Goal: Navigation & Orientation: Find specific page/section

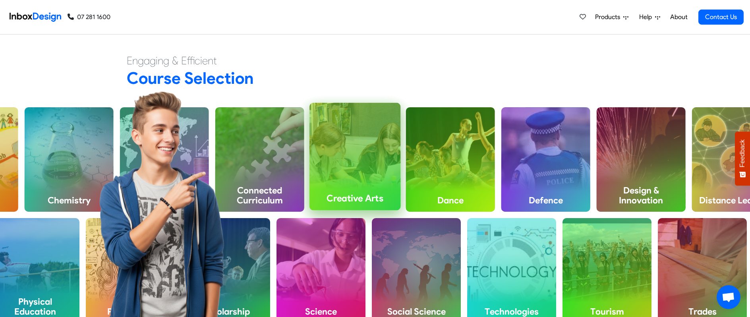
scroll to position [282, 0]
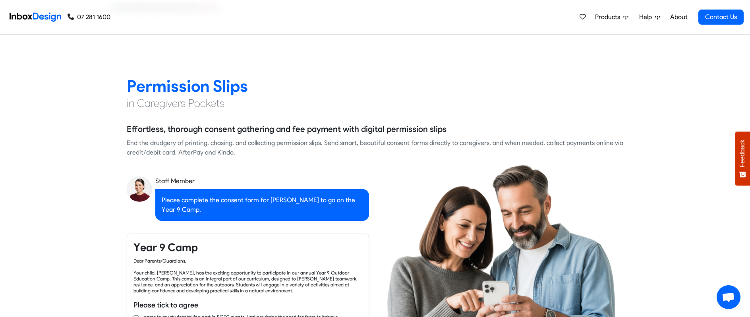
checkbox input "true"
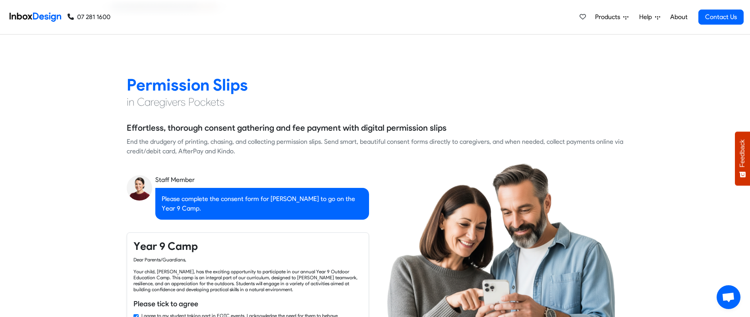
checkbox input "true"
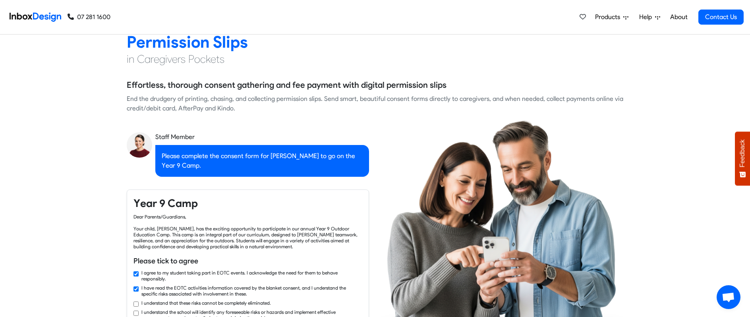
checkbox input "true"
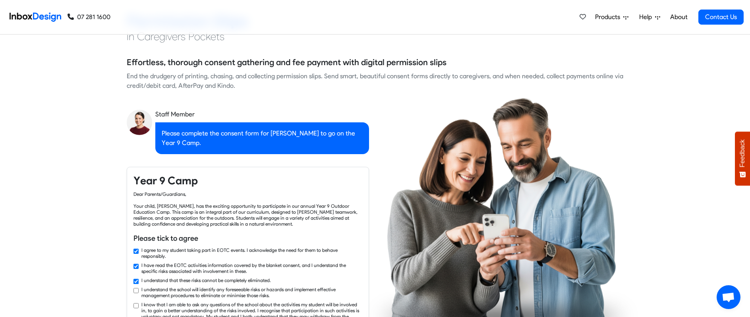
checkbox input "true"
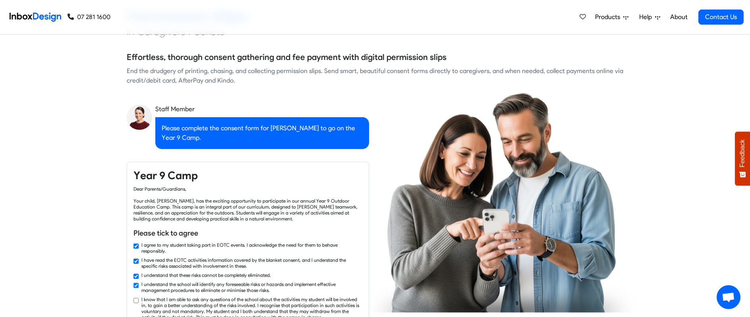
checkbox input "true"
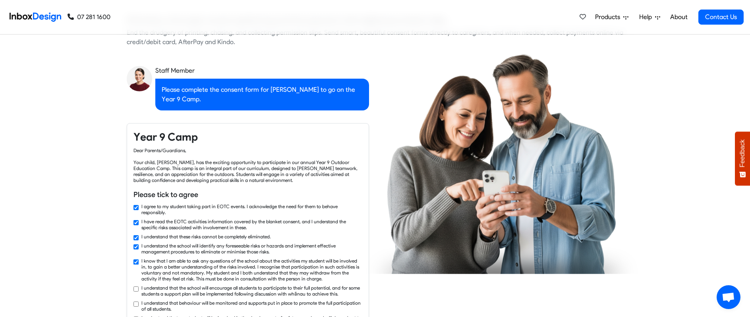
checkbox input "true"
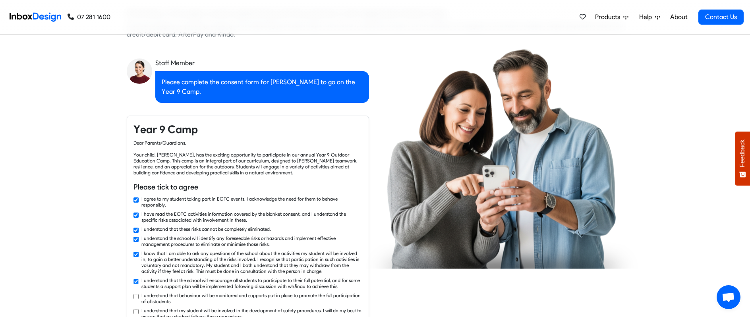
checkbox input "true"
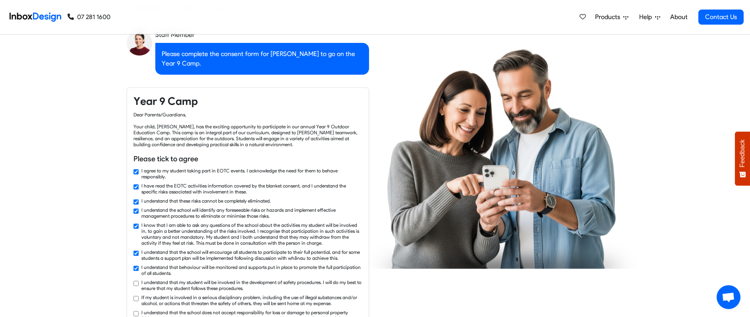
checkbox input "true"
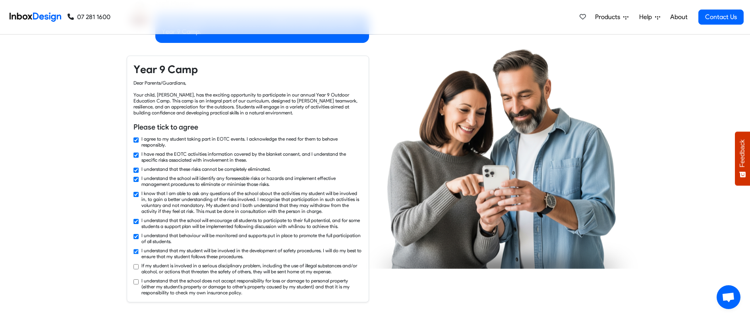
checkbox input "true"
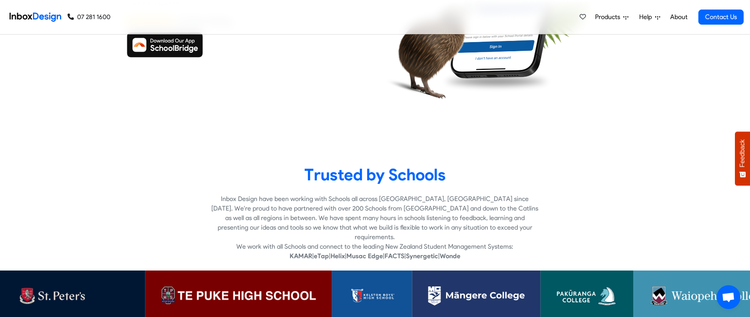
scroll to position [1420, 0]
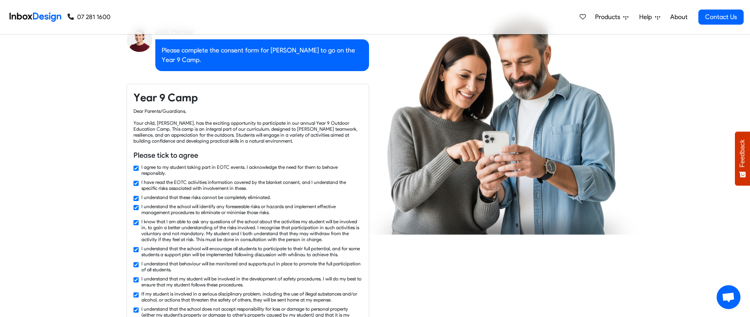
checkbox input "false"
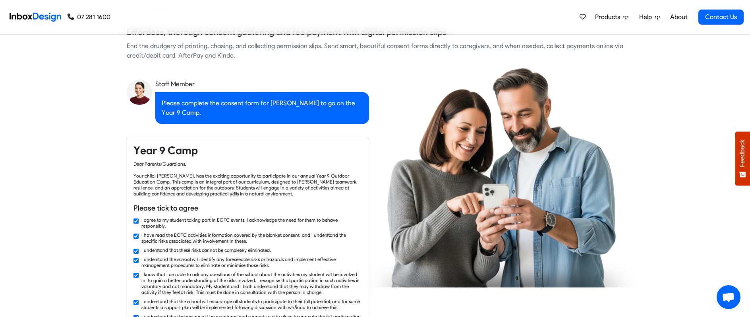
checkbox input "false"
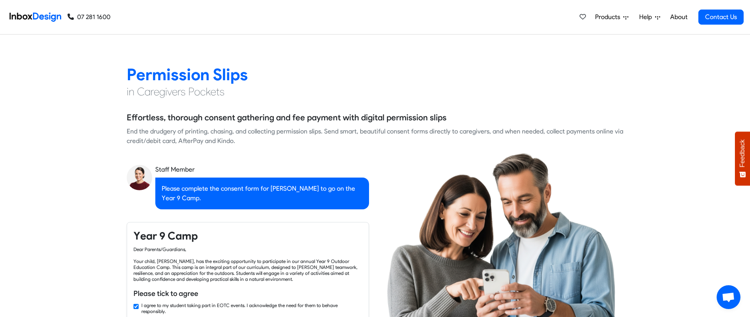
checkbox input "false"
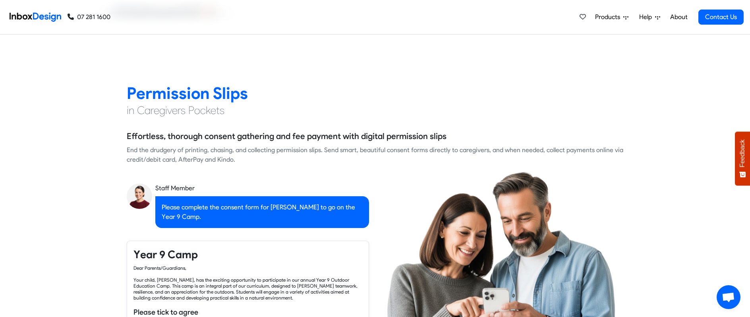
checkbox input "false"
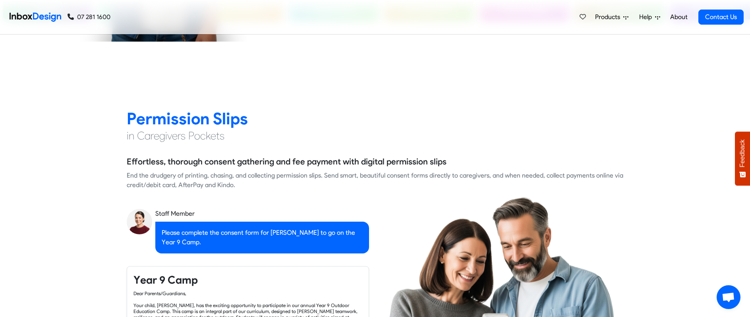
checkbox input "false"
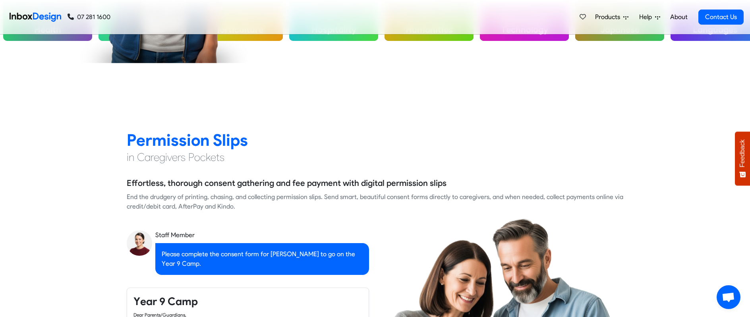
checkbox input "false"
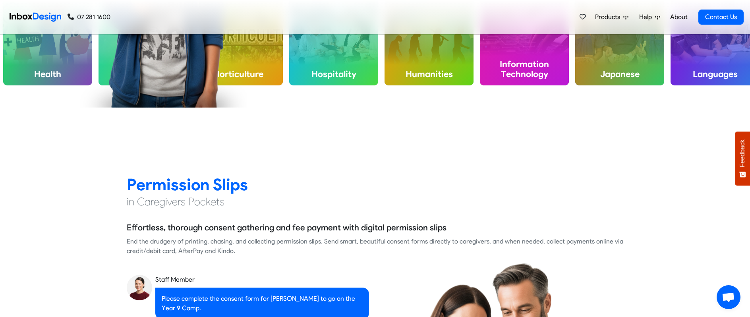
checkbox input "false"
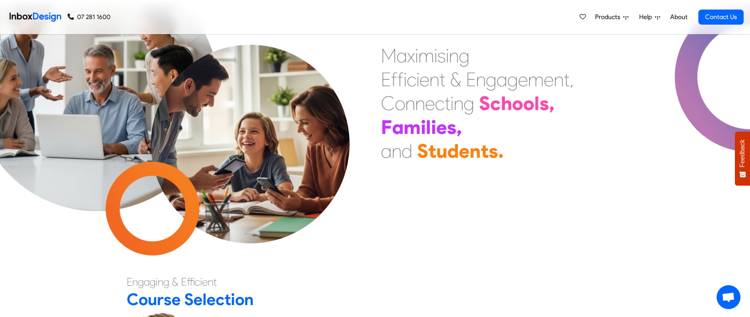
scroll to position [0, 0]
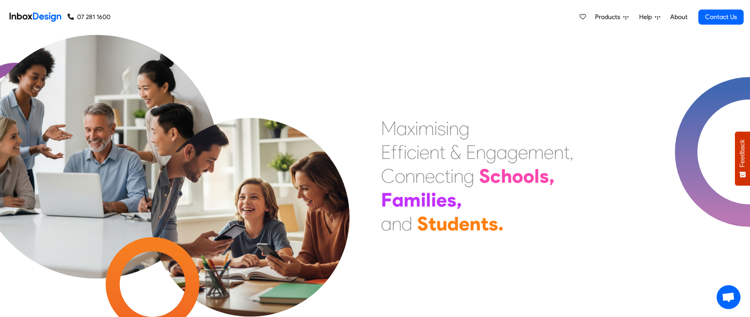
click at [617, 19] on span "Products" at bounding box center [609, 17] width 28 height 10
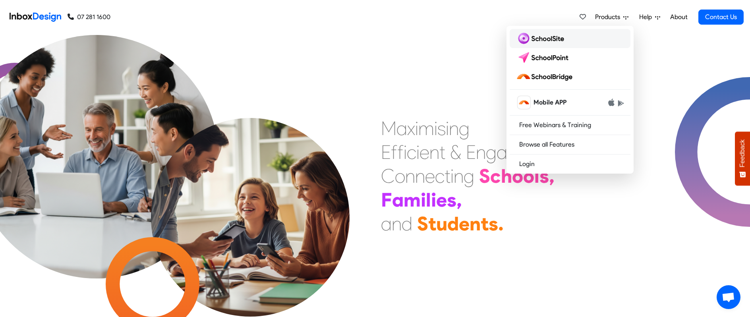
click at [560, 42] on img at bounding box center [541, 38] width 51 height 13
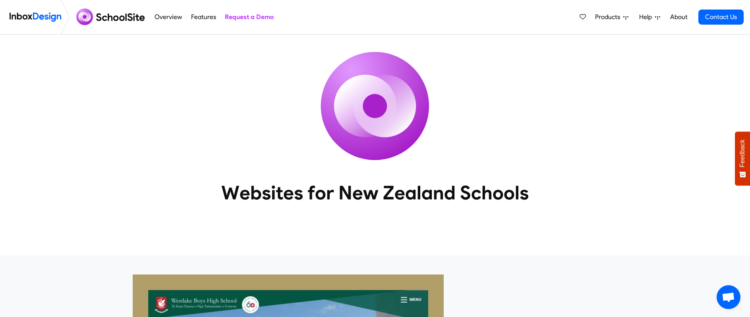
click at [675, 18] on link "About" at bounding box center [679, 17] width 22 height 16
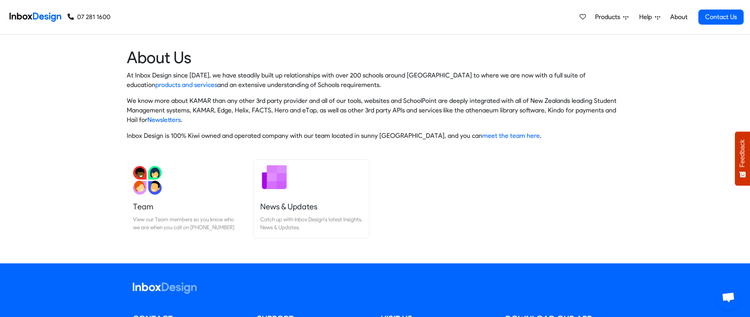
click at [300, 205] on h5 "News & Updates" at bounding box center [311, 206] width 103 height 11
